Goal: Task Accomplishment & Management: Manage account settings

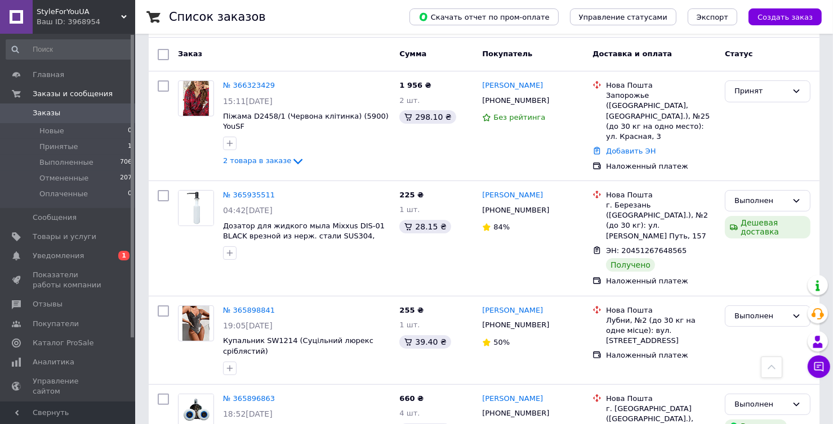
scroll to position [113, 0]
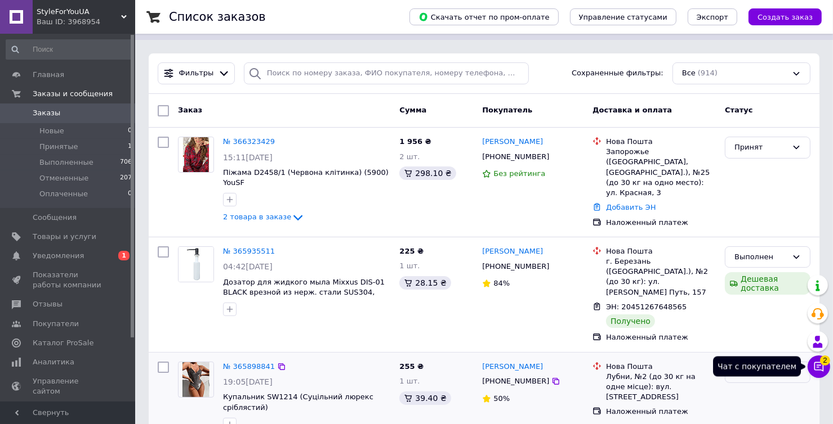
click at [813, 366] on icon at bounding box center [818, 366] width 11 height 11
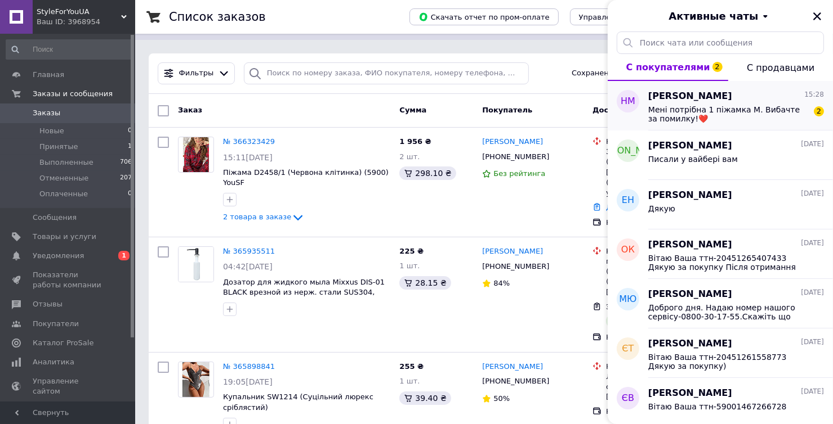
click at [744, 105] on span "Мені потрібна 1 піжамка М. Вибачте за помилку!❤️" at bounding box center [728, 114] width 160 height 18
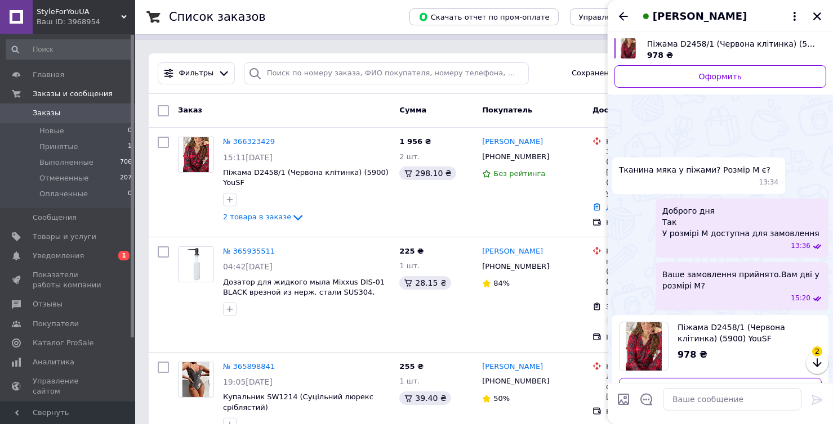
scroll to position [78, 0]
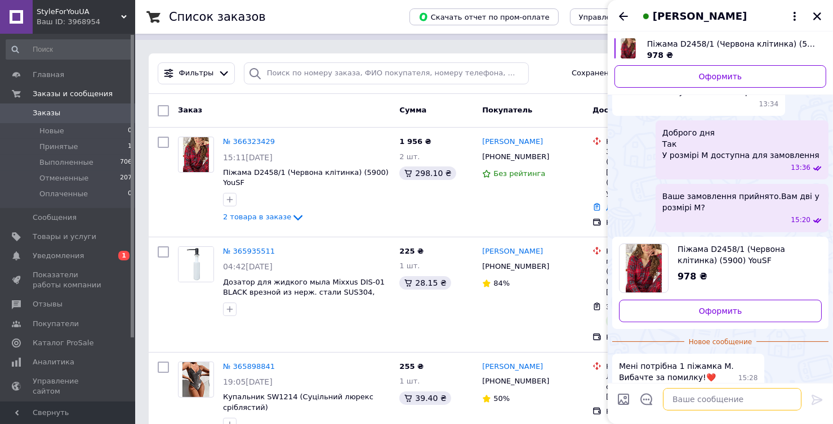
click at [700, 404] on textarea at bounding box center [732, 399] width 138 height 23
type textarea "д"
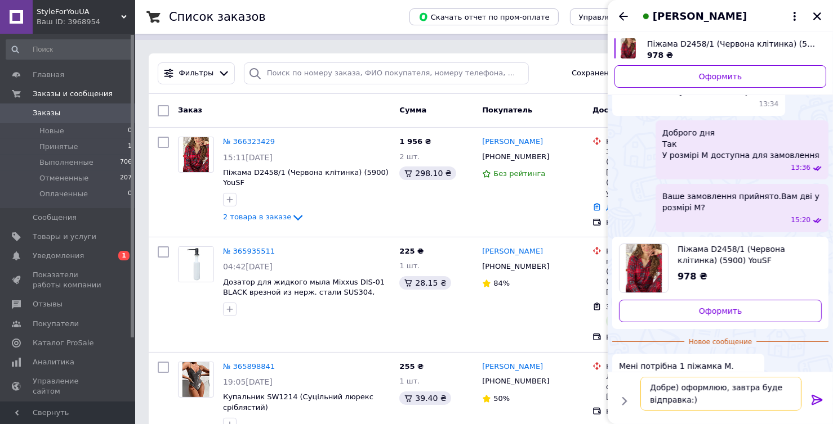
type textarea "Добре) оформлюю, завтра буде відправка:)"
click at [821, 400] on icon at bounding box center [816, 400] width 11 height 10
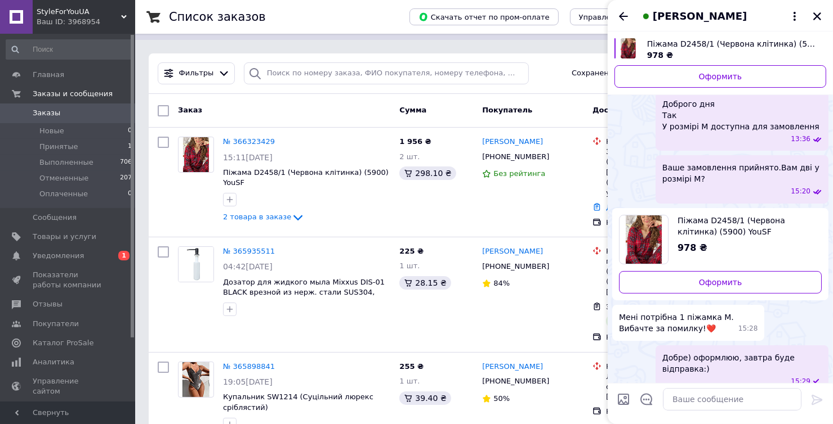
scroll to position [81, 0]
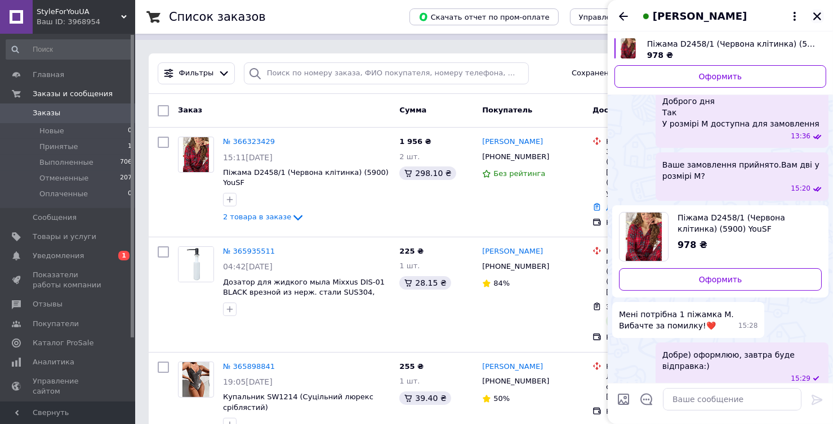
click at [817, 11] on icon "Закрыть" at bounding box center [817, 16] width 10 height 10
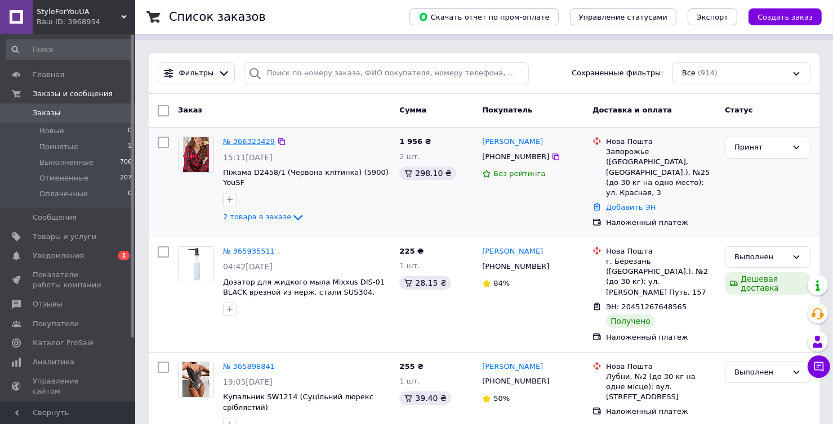
click at [241, 137] on link "№ 366323429" at bounding box center [249, 141] width 52 height 8
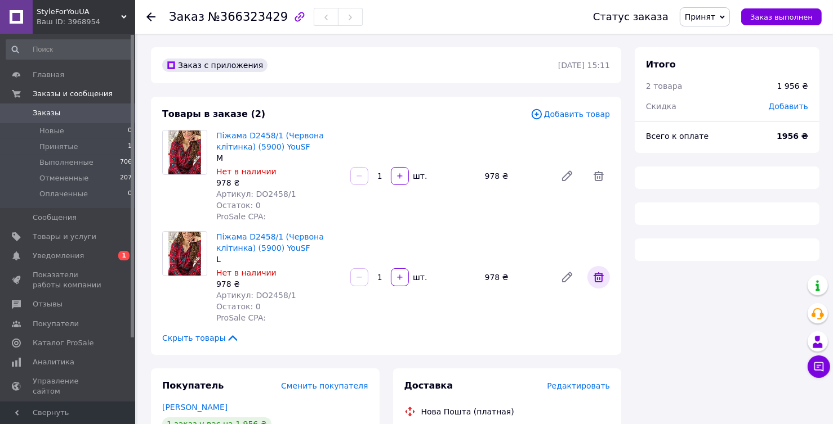
click at [593, 271] on icon at bounding box center [599, 278] width 14 height 14
click at [598, 277] on icon at bounding box center [599, 278] width 14 height 14
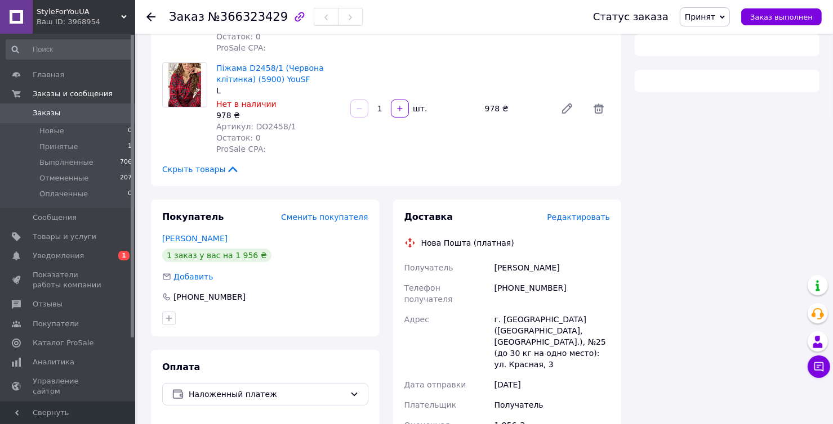
scroll to position [56, 0]
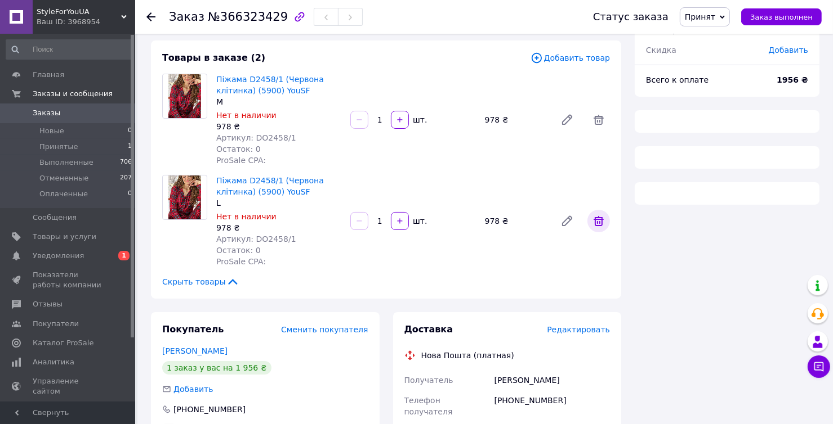
click at [598, 223] on icon at bounding box center [599, 221] width 14 height 14
click at [47, 78] on span "Главная" at bounding box center [49, 75] width 32 height 10
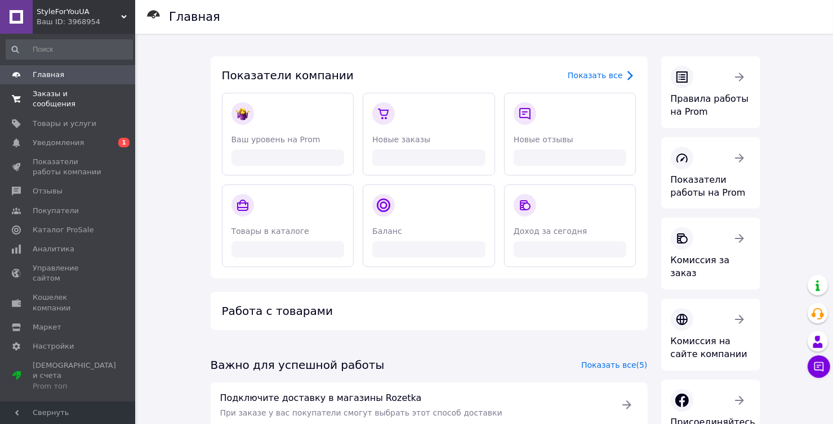
click at [70, 94] on span "Заказы и сообщения" at bounding box center [68, 99] width 71 height 20
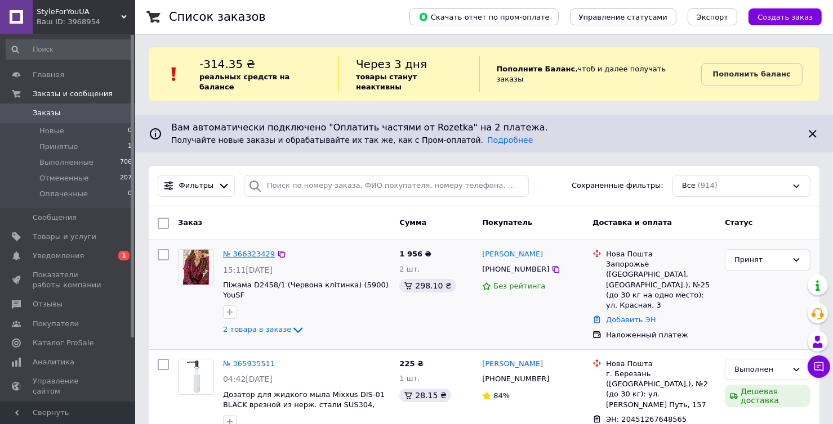
click at [247, 250] on link "№ 366323429" at bounding box center [249, 254] width 52 height 8
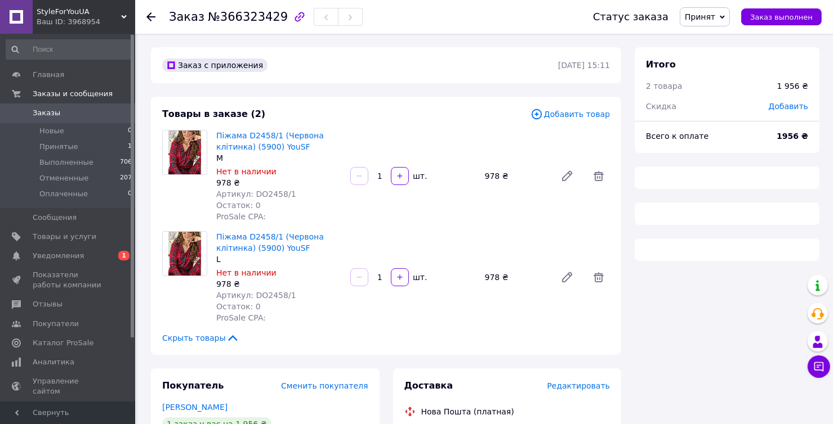
scroll to position [56, 0]
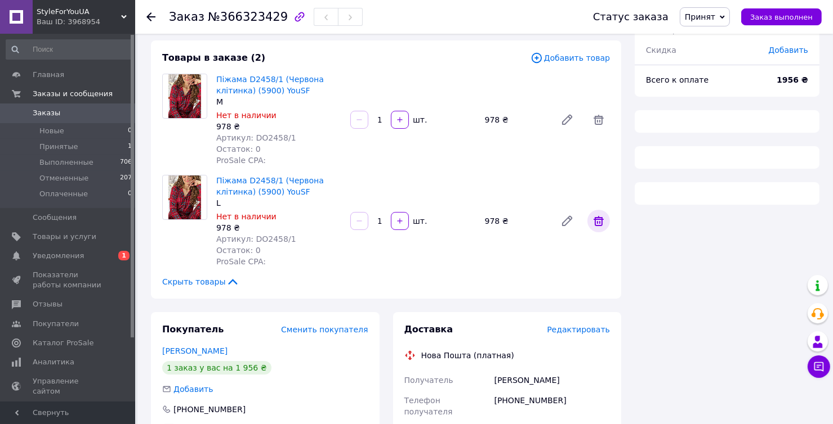
click at [599, 218] on icon at bounding box center [599, 221] width 14 height 14
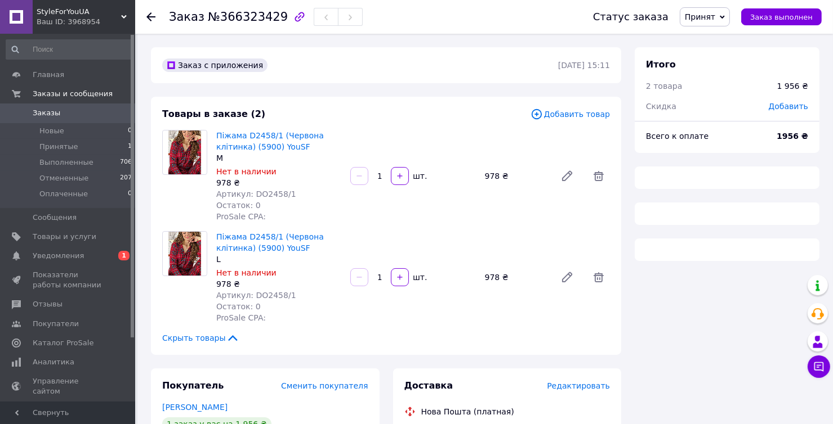
click at [715, 17] on span "Принят" at bounding box center [700, 16] width 30 height 9
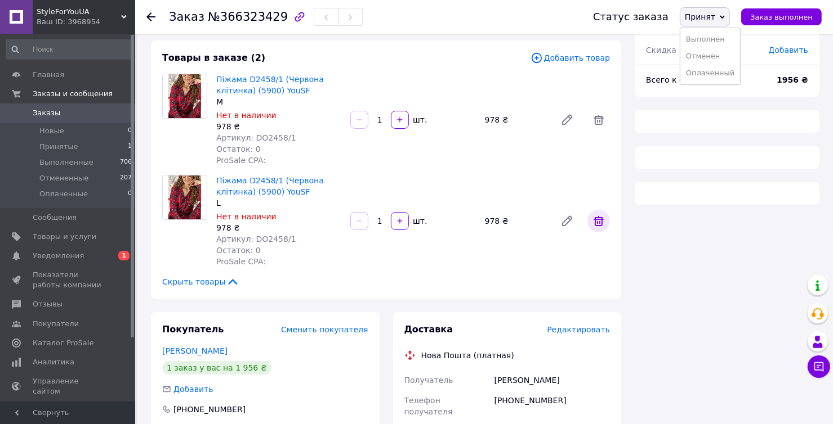
click at [602, 220] on icon at bounding box center [598, 221] width 10 height 10
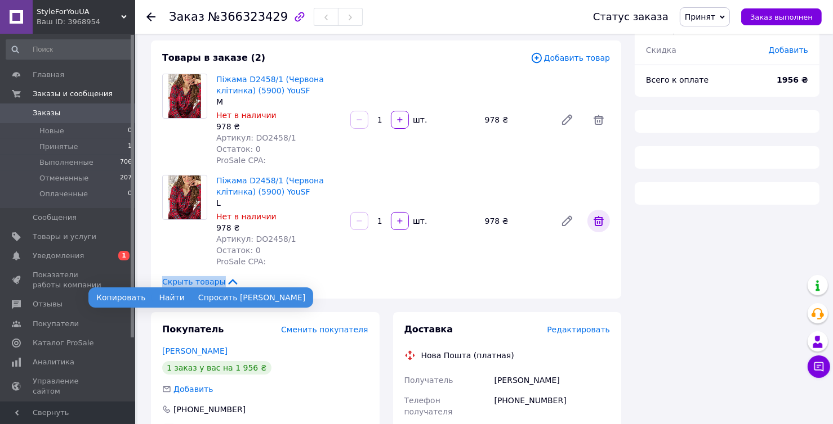
click at [602, 220] on icon at bounding box center [598, 221] width 10 height 10
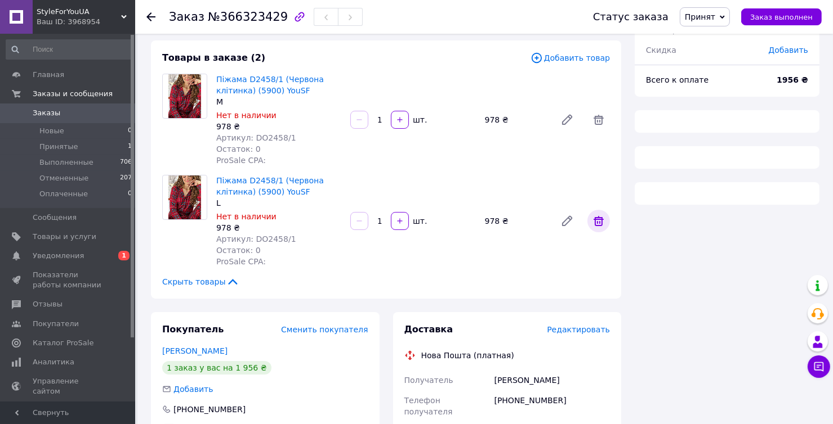
click at [594, 224] on icon at bounding box center [599, 221] width 14 height 14
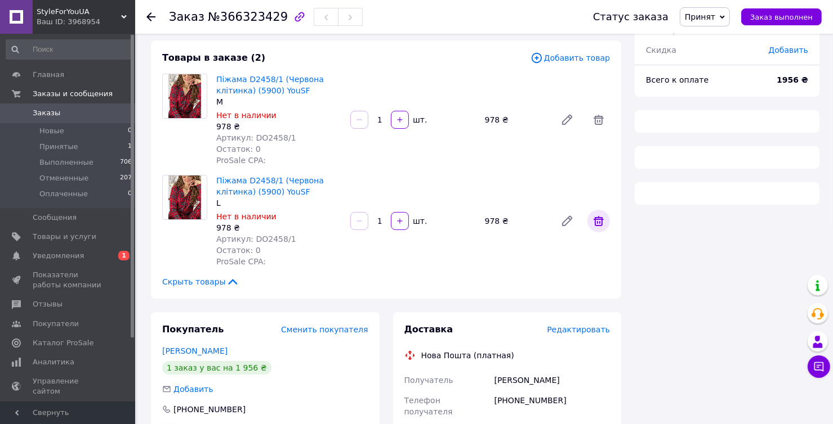
click at [601, 222] on icon at bounding box center [599, 221] width 14 height 14
click at [558, 220] on link at bounding box center [567, 221] width 23 height 23
